Goal: Task Accomplishment & Management: Complete application form

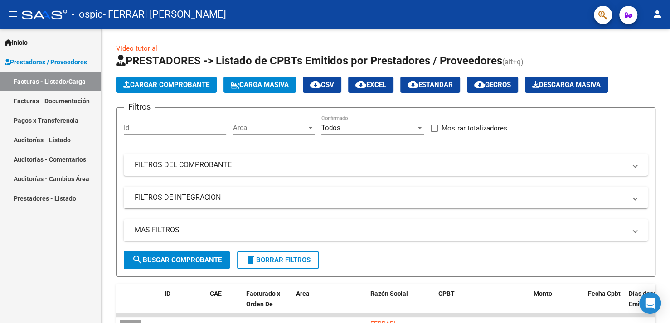
click at [31, 82] on link "Facturas - Listado/Carga" at bounding box center [50, 81] width 101 height 19
click at [167, 87] on span "Cargar Comprobante" at bounding box center [166, 85] width 86 height 8
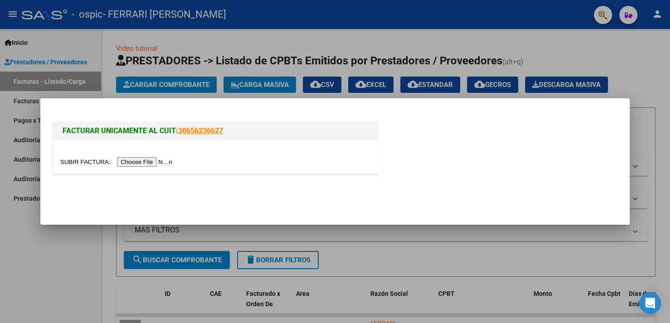
click at [156, 162] on input "file" at bounding box center [117, 162] width 115 height 10
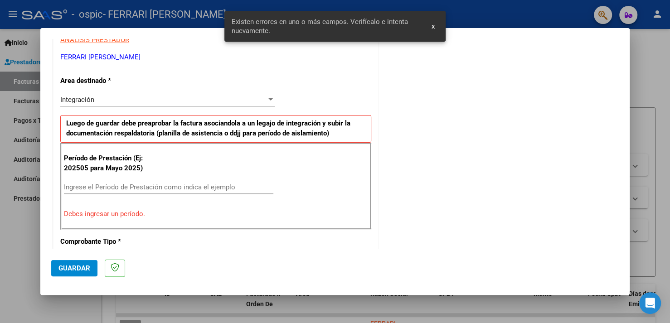
scroll to position [192, 0]
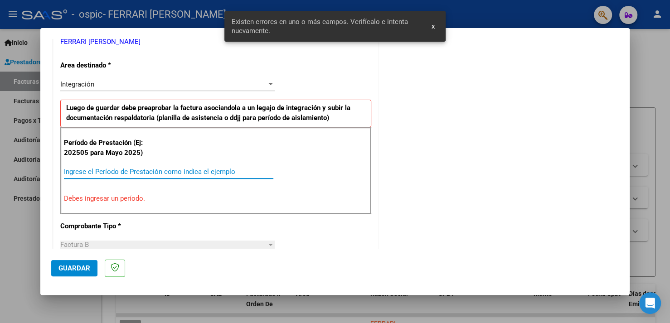
click at [124, 172] on input "Ingrese el Período de Prestación como indica el ejemplo" at bounding box center [168, 172] width 209 height 8
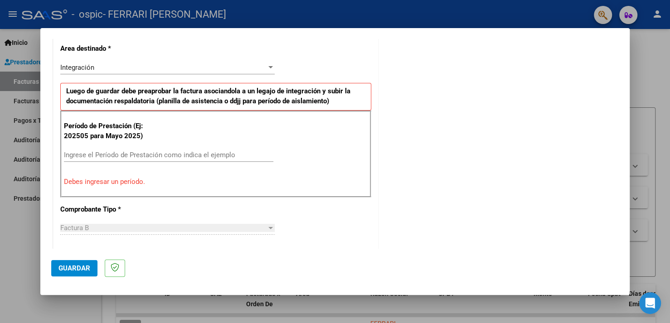
scroll to position [237, 0]
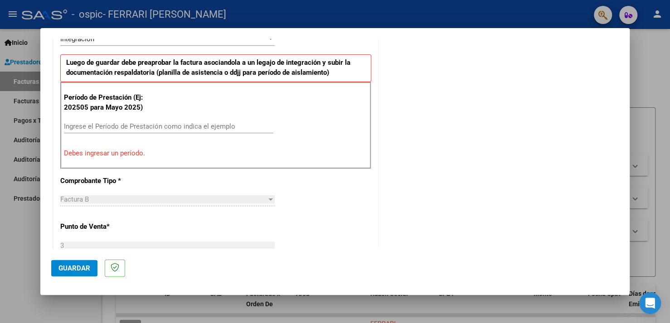
click at [87, 125] on input "Ingrese el Período de Prestación como indica el ejemplo" at bounding box center [168, 126] width 209 height 8
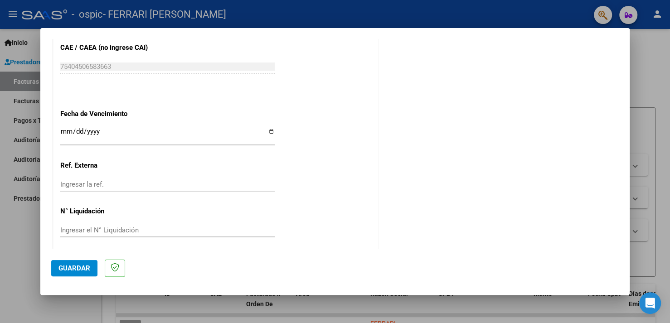
scroll to position [586, 0]
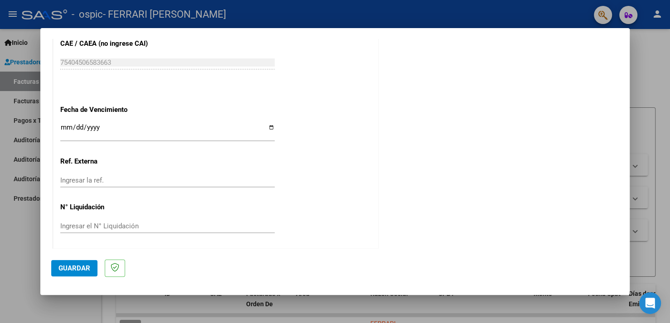
type input "202509"
click at [267, 126] on input "Ingresar la fecha" at bounding box center [167, 131] width 214 height 15
click at [266, 125] on input "[DATE]" at bounding box center [167, 131] width 214 height 15
type input "[DATE]"
click at [84, 267] on span "Guardar" at bounding box center [74, 268] width 32 height 8
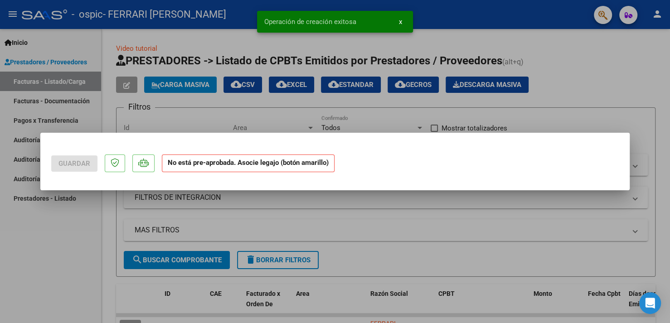
scroll to position [0, 0]
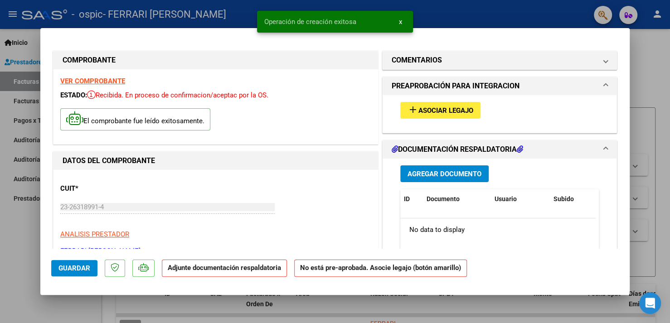
click at [436, 174] on span "Agregar Documento" at bounding box center [444, 174] width 74 height 8
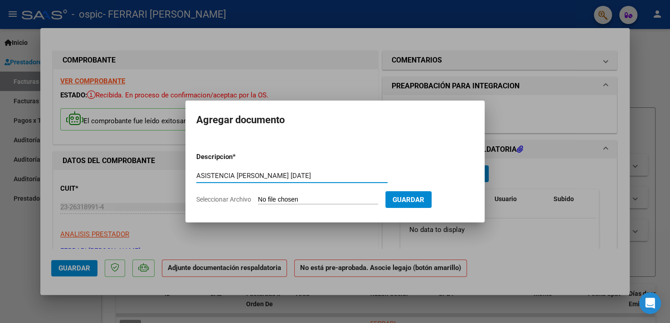
type input "ASISTENCIA [PERSON_NAME] [DATE]"
click at [310, 202] on input "Seleccionar Archivo" at bounding box center [318, 200] width 120 height 9
type input "C:\fakepath\Asistencia [PERSON_NAME] [DATE].pdf"
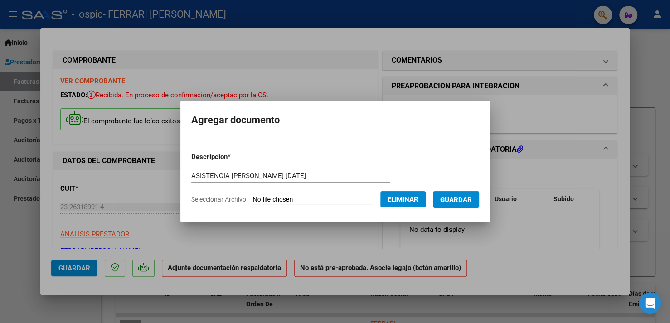
click at [459, 198] on span "Guardar" at bounding box center [456, 200] width 32 height 8
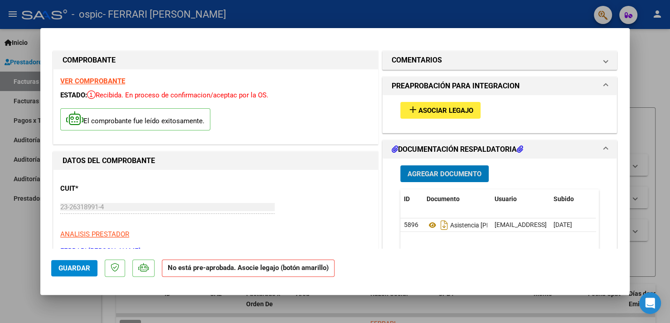
click at [423, 109] on span "Asociar Legajo" at bounding box center [445, 110] width 55 height 8
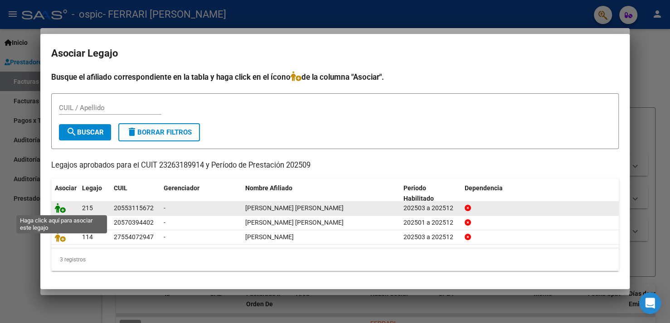
click at [63, 210] on icon at bounding box center [60, 208] width 11 height 10
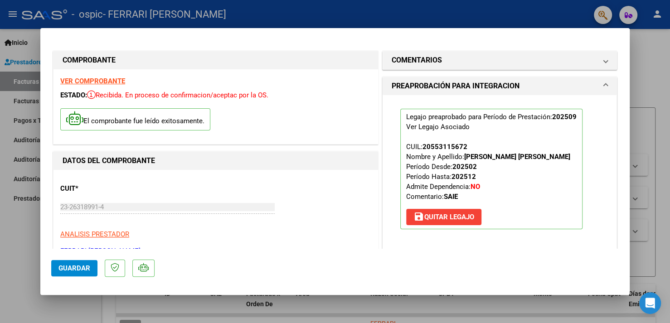
click at [642, 83] on div at bounding box center [335, 161] width 670 height 323
